Goal: Transaction & Acquisition: Purchase product/service

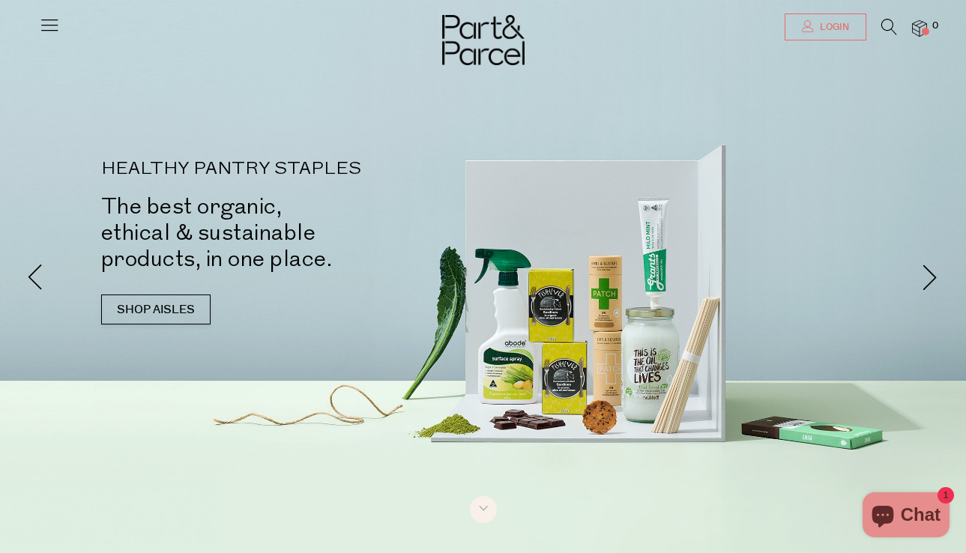
type input "[PERSON_NAME][EMAIL_ADDRESS][DOMAIN_NAME]"
click at [819, 31] on span "Login" at bounding box center [832, 27] width 33 height 13
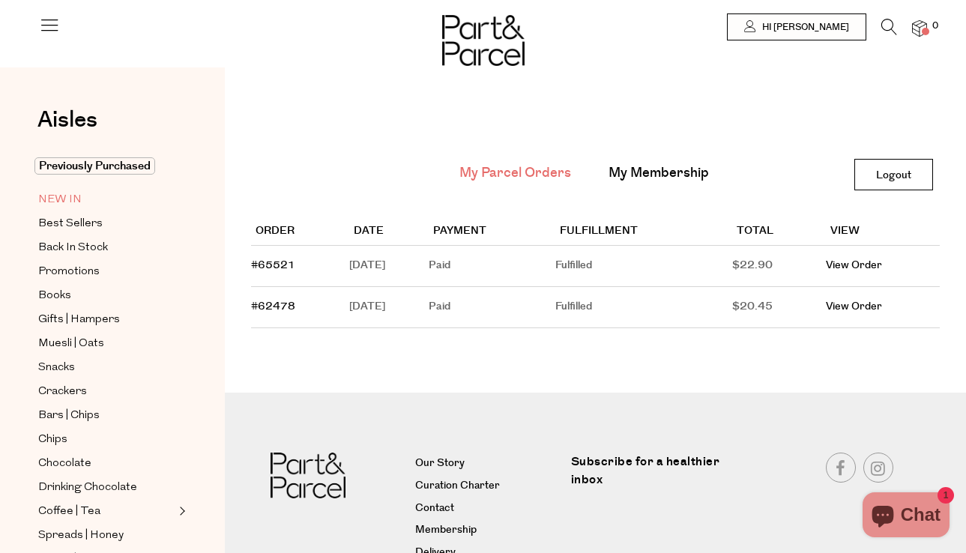
click at [67, 203] on span "NEW IN" at bounding box center [59, 200] width 43 height 18
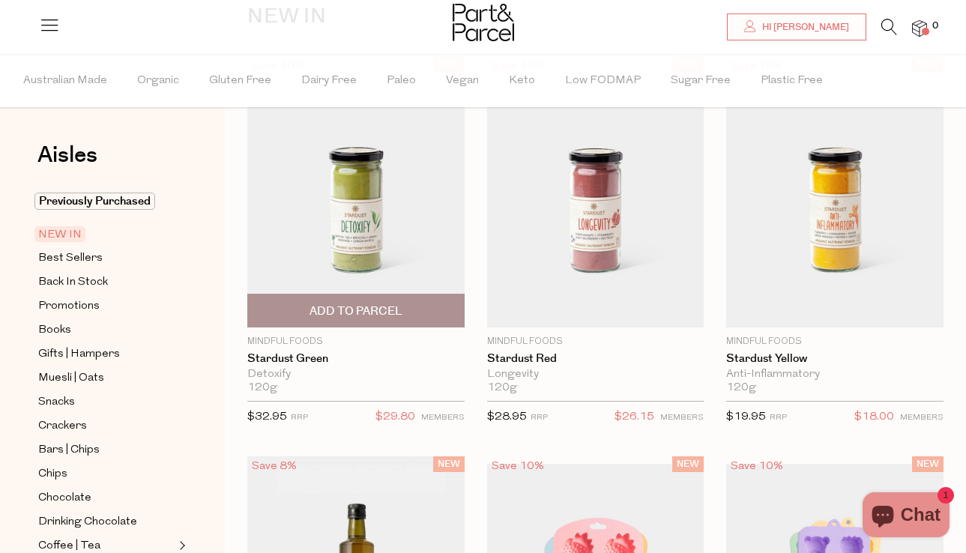
scroll to position [130, 0]
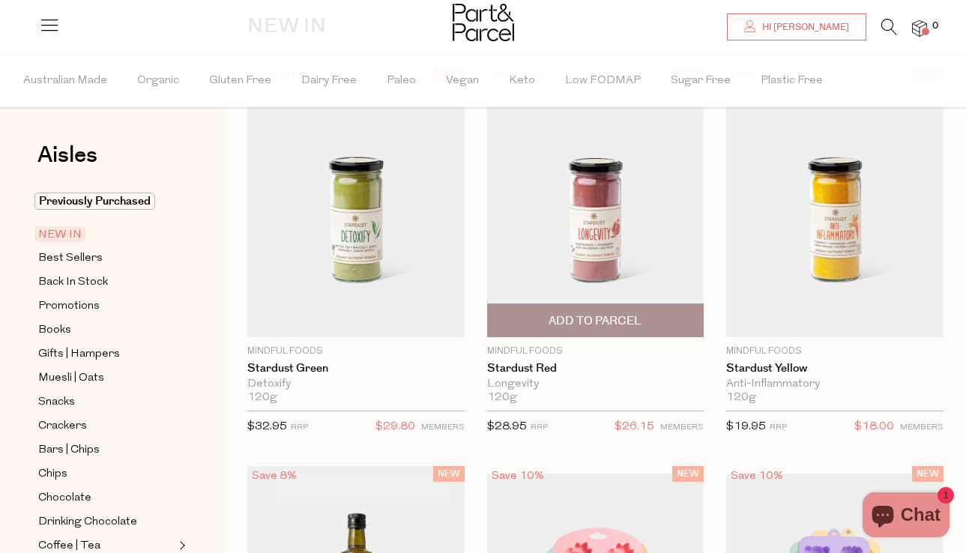
click at [541, 231] on img at bounding box center [595, 201] width 217 height 271
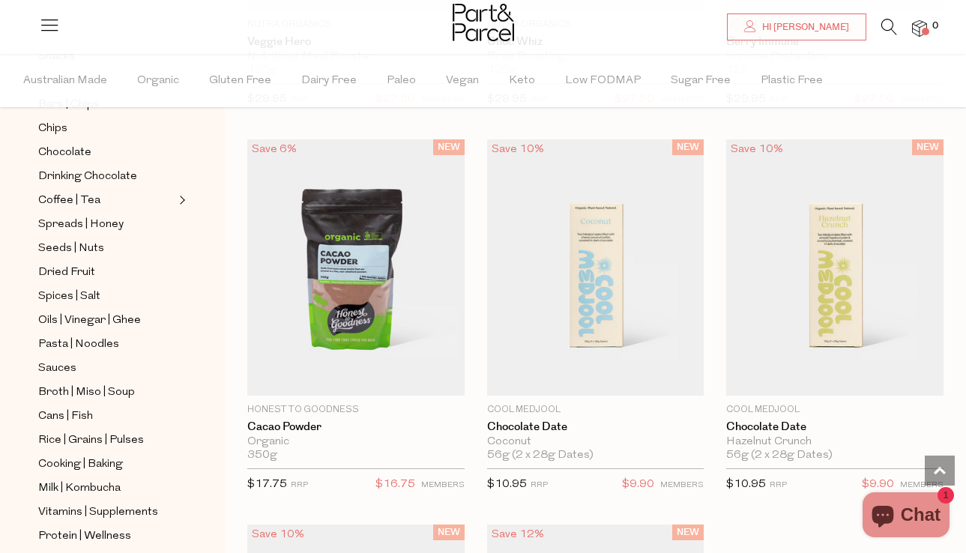
scroll to position [1285, 0]
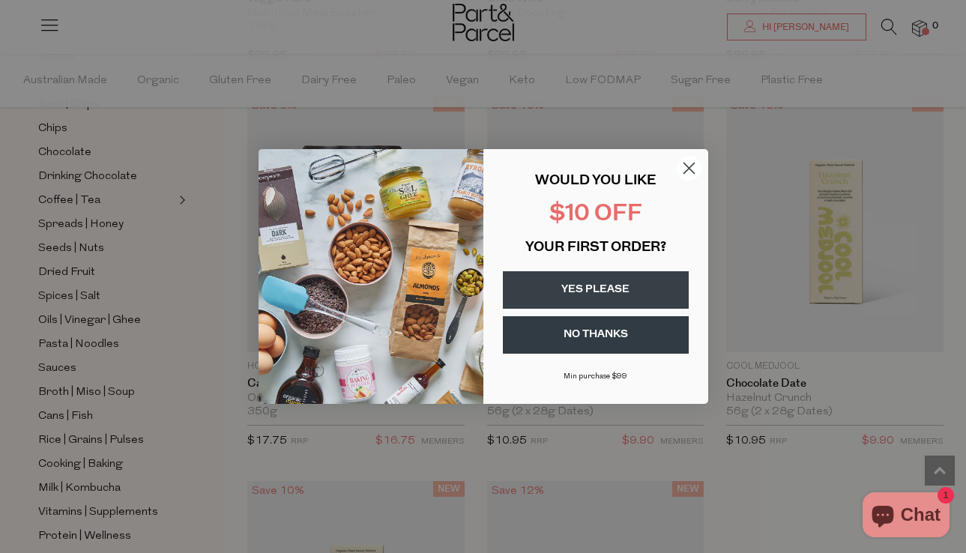
click at [679, 166] on circle "Close dialog" at bounding box center [688, 168] width 25 height 25
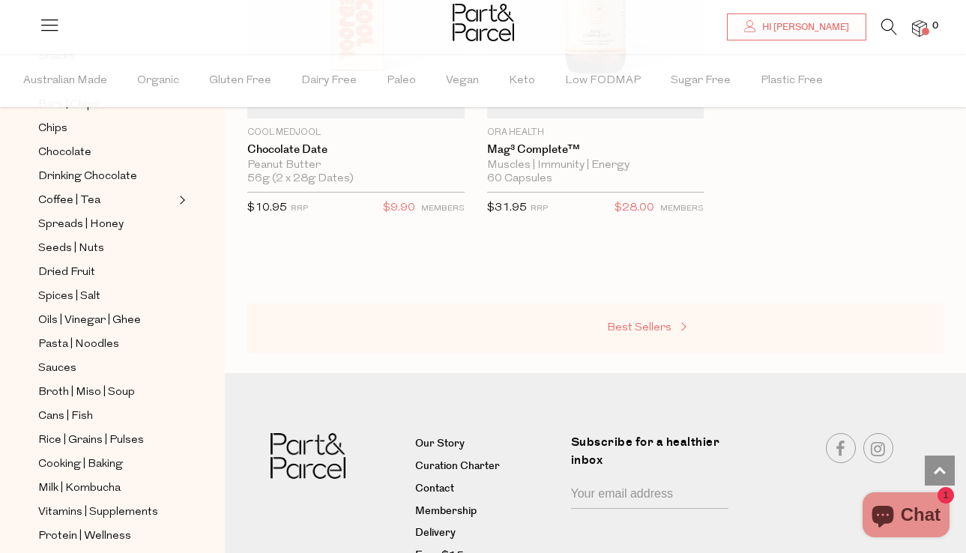
click at [644, 324] on span "Best Sellers" at bounding box center [639, 327] width 64 height 11
